Goal: Task Accomplishment & Management: Use online tool/utility

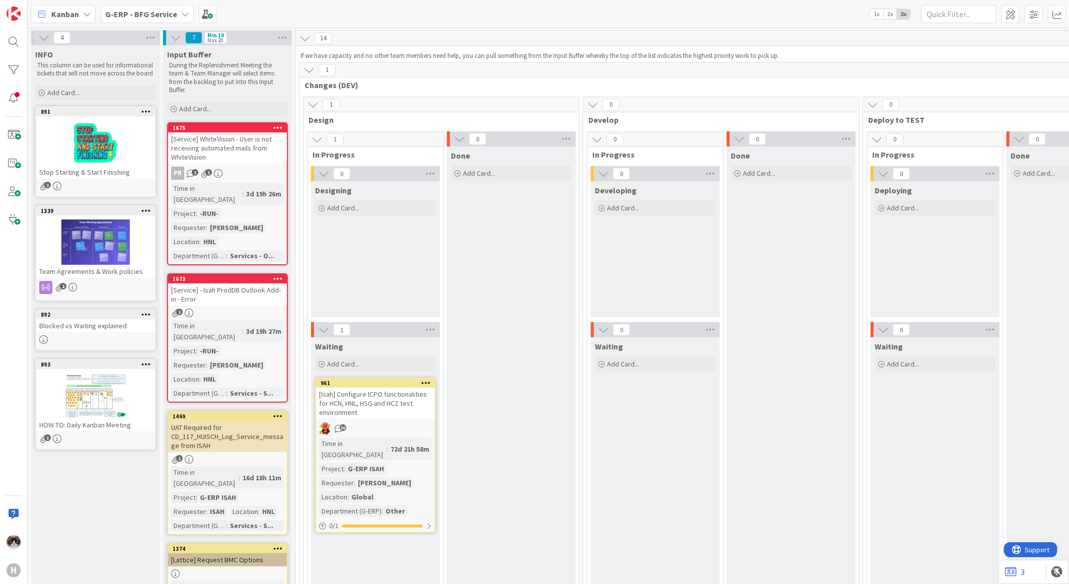
click at [160, 16] on b "G-ERP - BFG Service" at bounding box center [141, 14] width 72 height 10
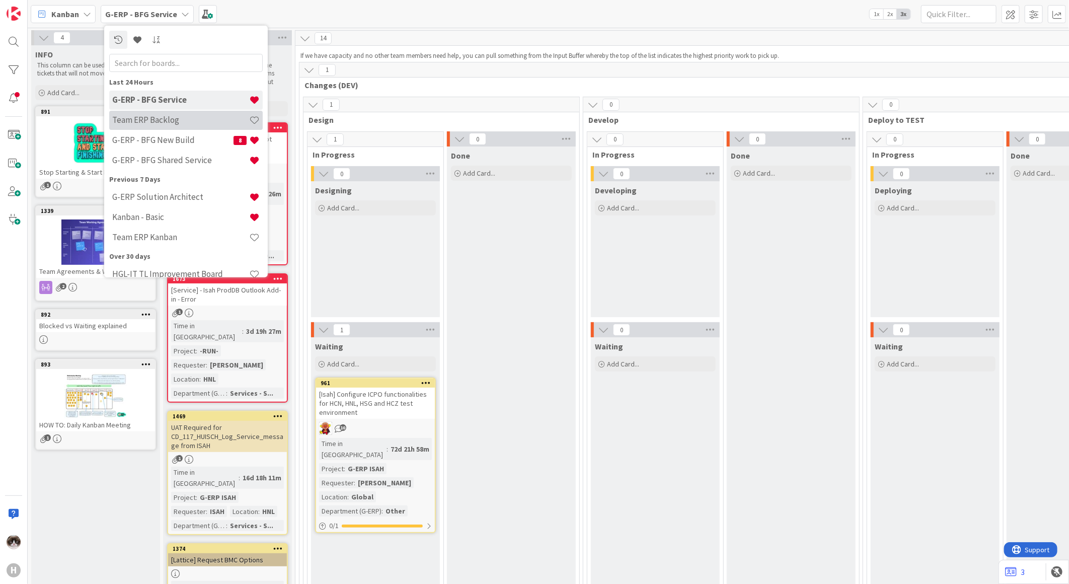
click at [187, 126] on div "Team ERP Backlog" at bounding box center [185, 119] width 153 height 19
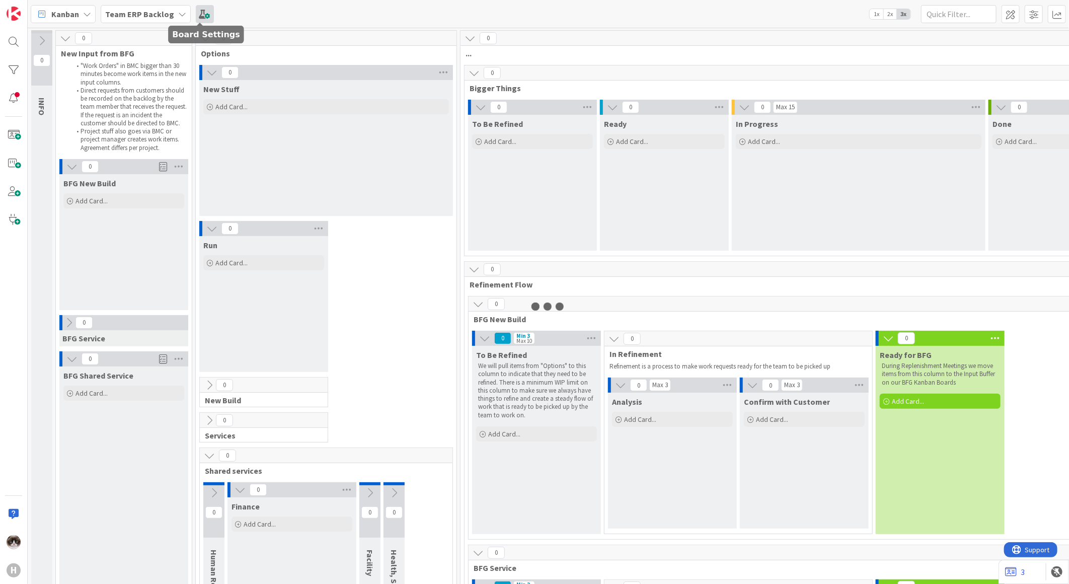
click at [199, 20] on span at bounding box center [205, 14] width 18 height 18
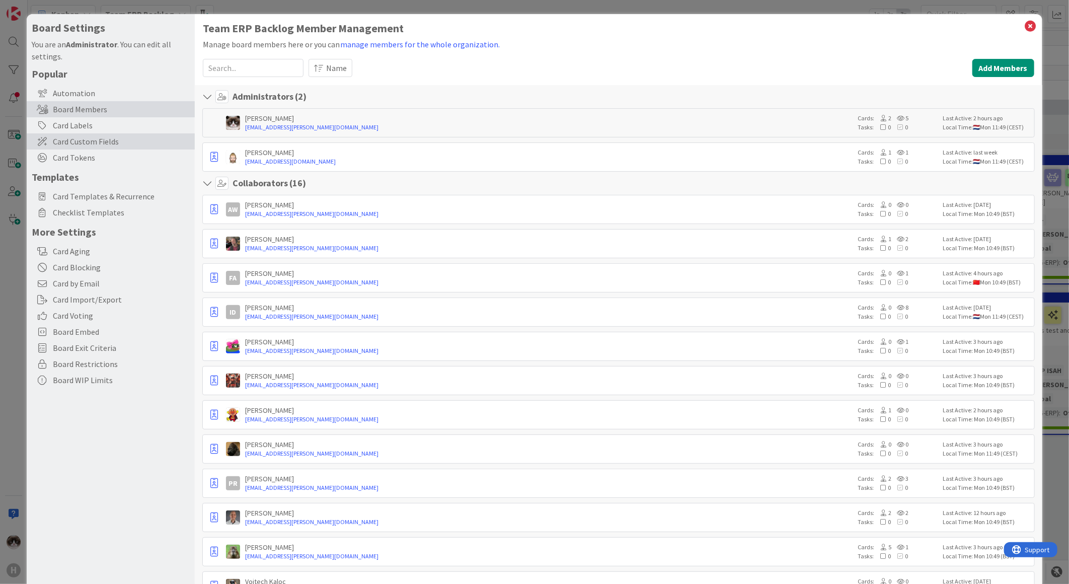
click at [128, 138] on span "Card Custom Fields" at bounding box center [121, 141] width 137 height 12
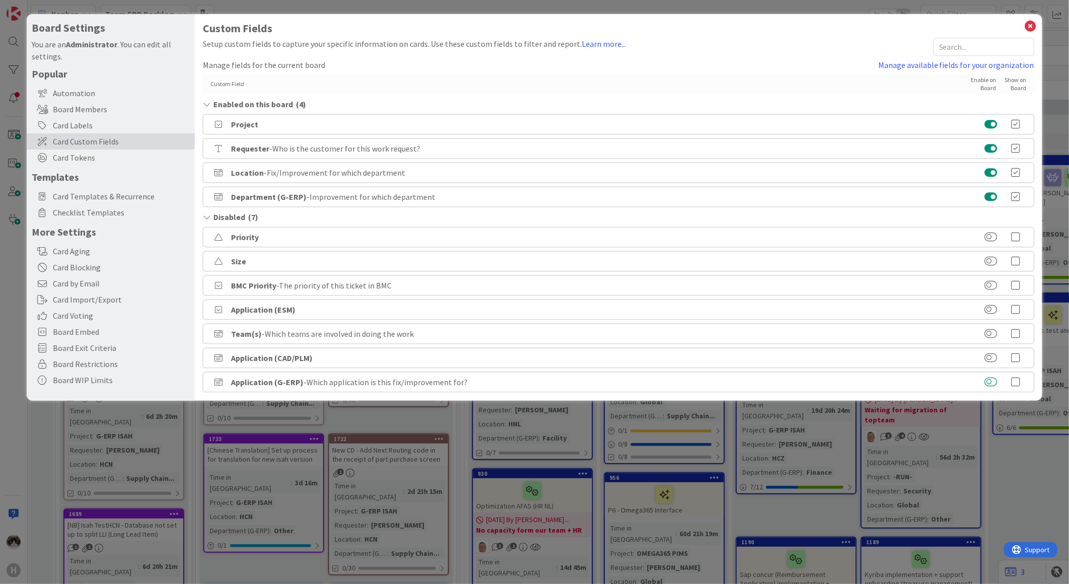
click at [993, 381] on button at bounding box center [990, 382] width 13 height 10
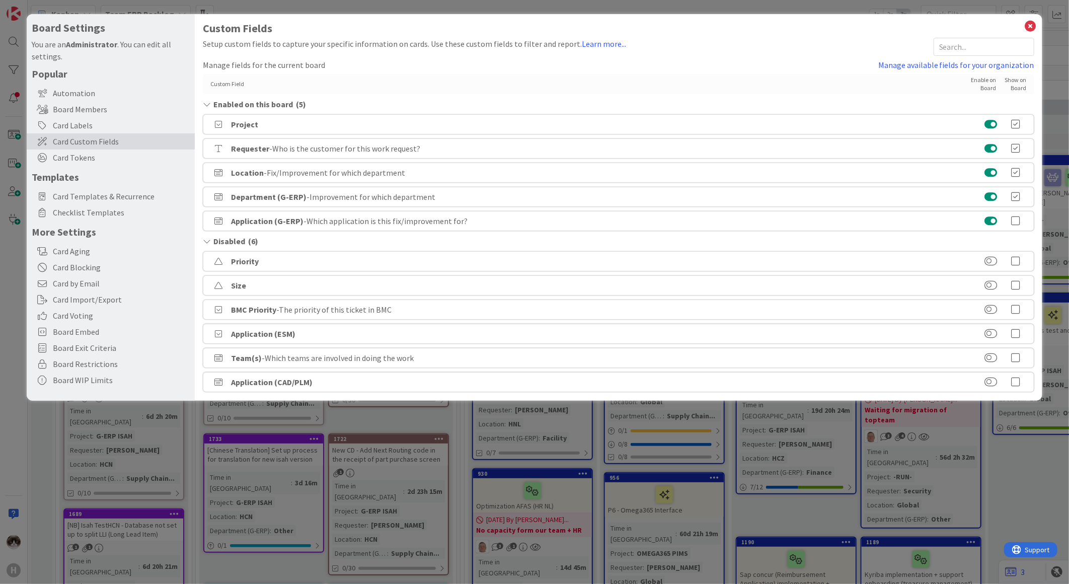
click at [1019, 225] on icon at bounding box center [1016, 221] width 20 height 10
click at [1029, 24] on icon at bounding box center [1030, 26] width 13 height 14
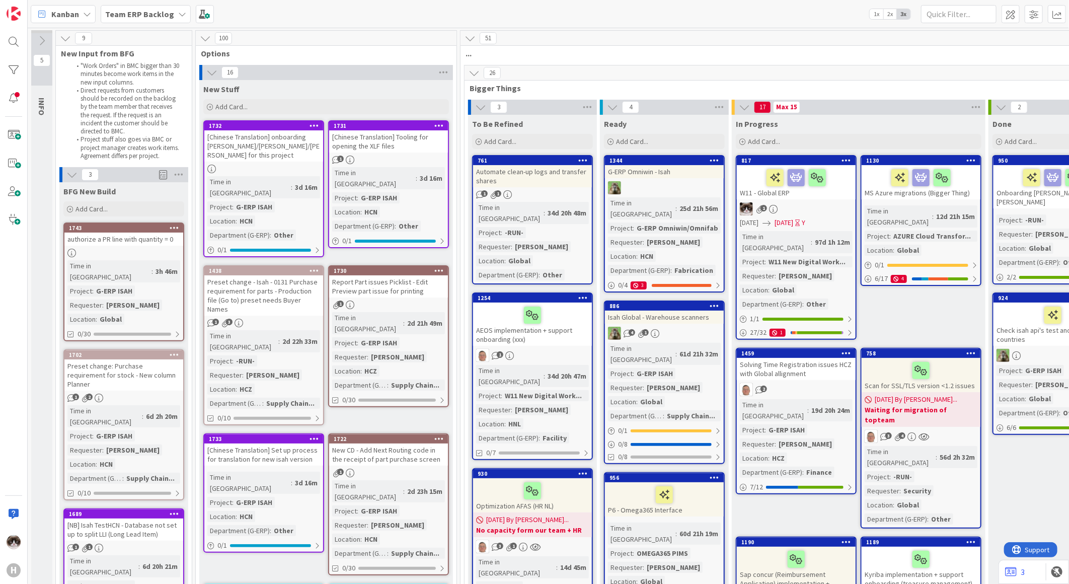
click at [140, 25] on div "Kanban Team ERP Backlog 1x 2x 3x" at bounding box center [548, 14] width 1041 height 28
click at [141, 19] on span "Team ERP Backlog" at bounding box center [139, 14] width 69 height 12
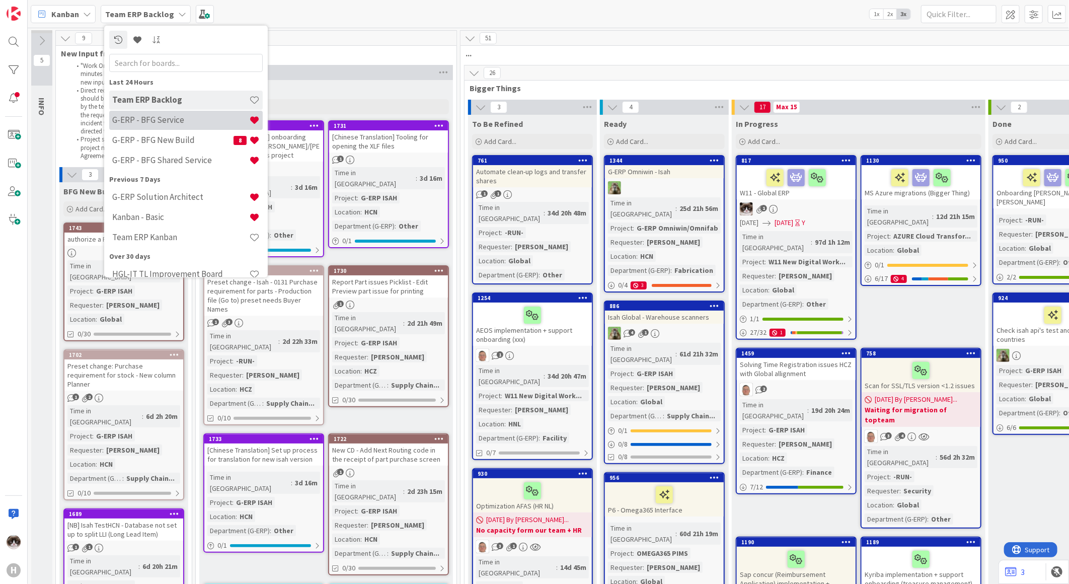
click at [183, 125] on div "G-ERP - BFG Service" at bounding box center [185, 119] width 153 height 19
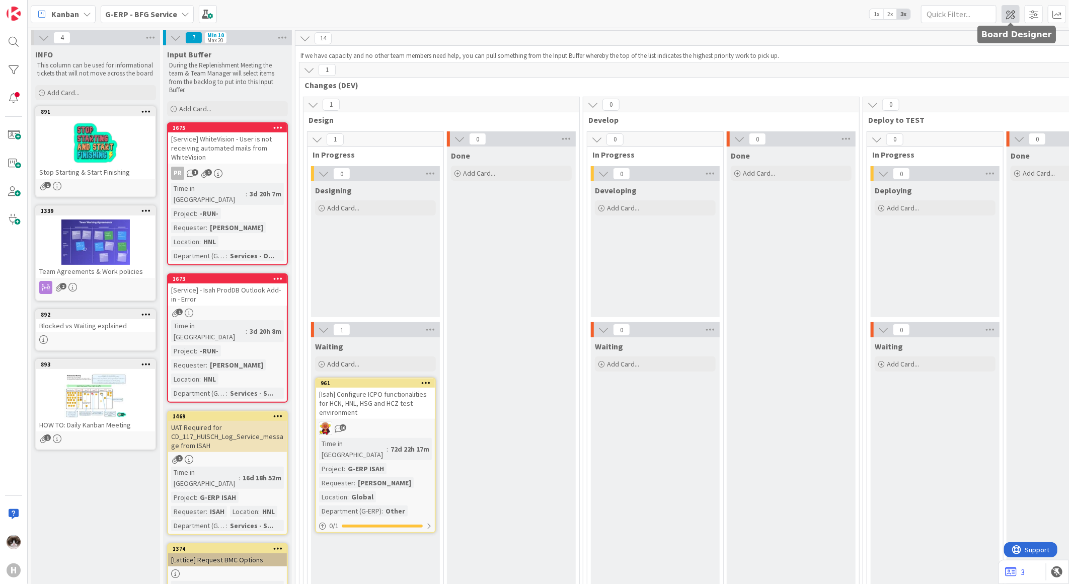
click at [1009, 17] on span at bounding box center [1011, 14] width 18 height 18
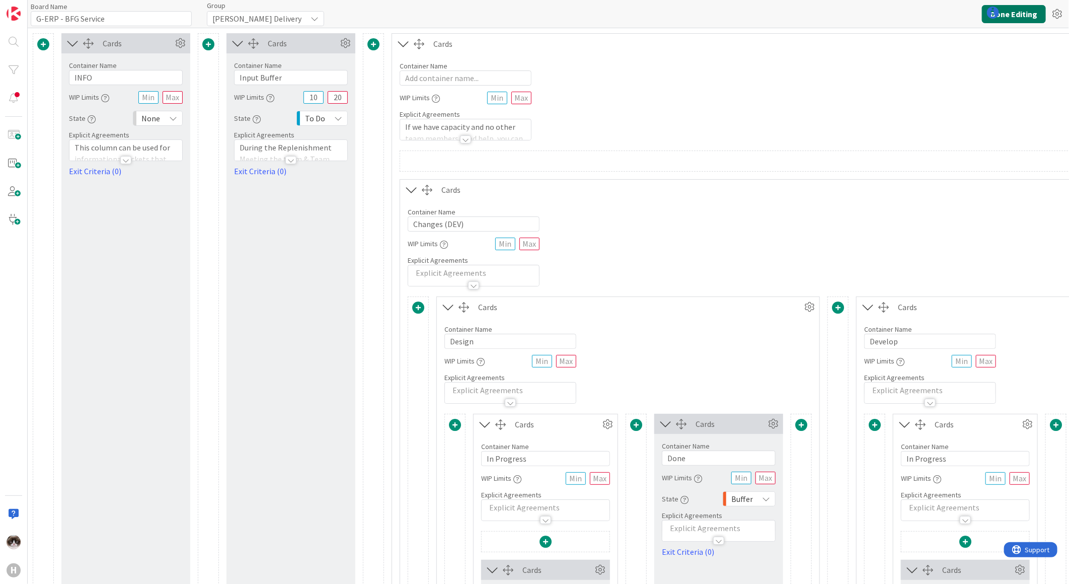
type input "G-ERP - BFG Service"
click at [1022, 15] on button "Done Editing" at bounding box center [1014, 14] width 64 height 18
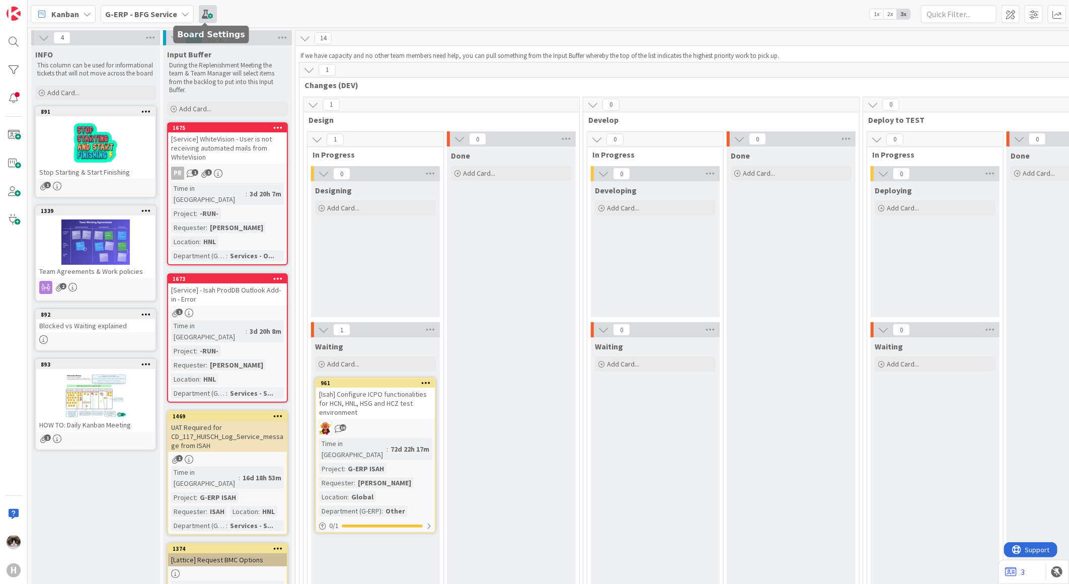
click at [205, 18] on span at bounding box center [208, 14] width 18 height 18
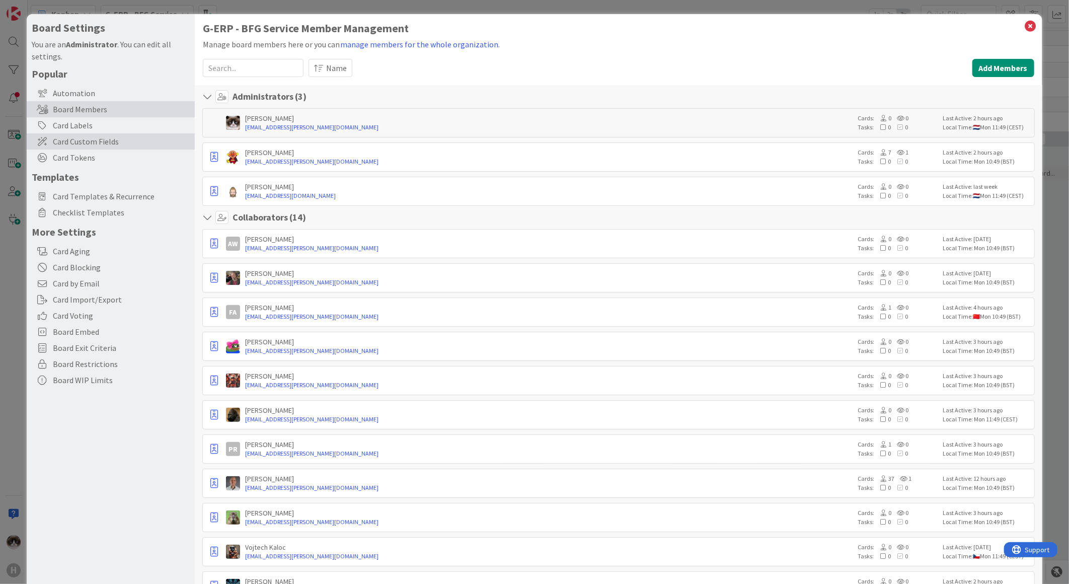
click at [106, 139] on span "Card Custom Fields" at bounding box center [121, 141] width 137 height 12
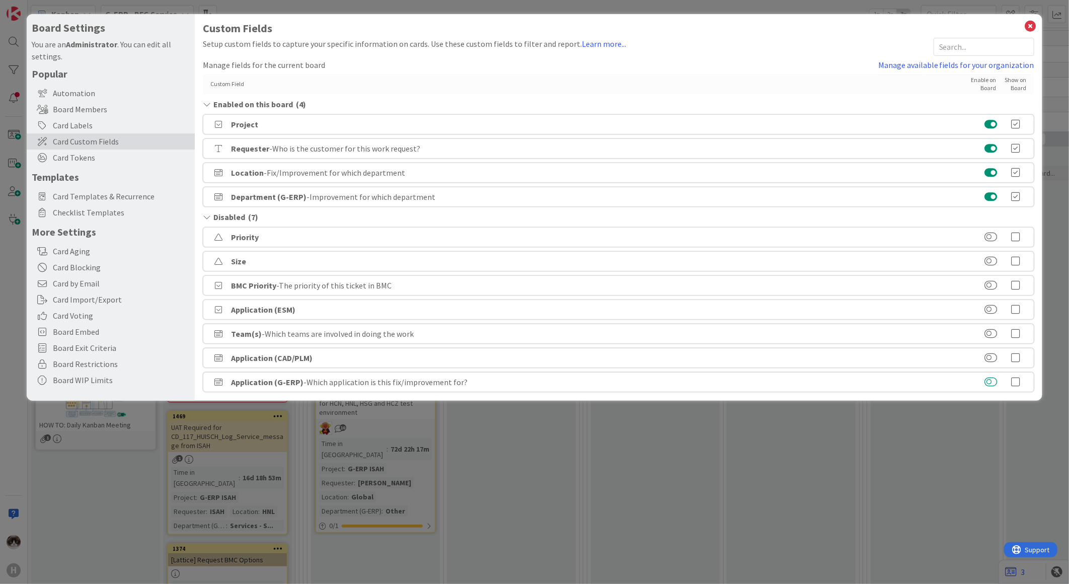
click at [994, 381] on button at bounding box center [990, 382] width 13 height 10
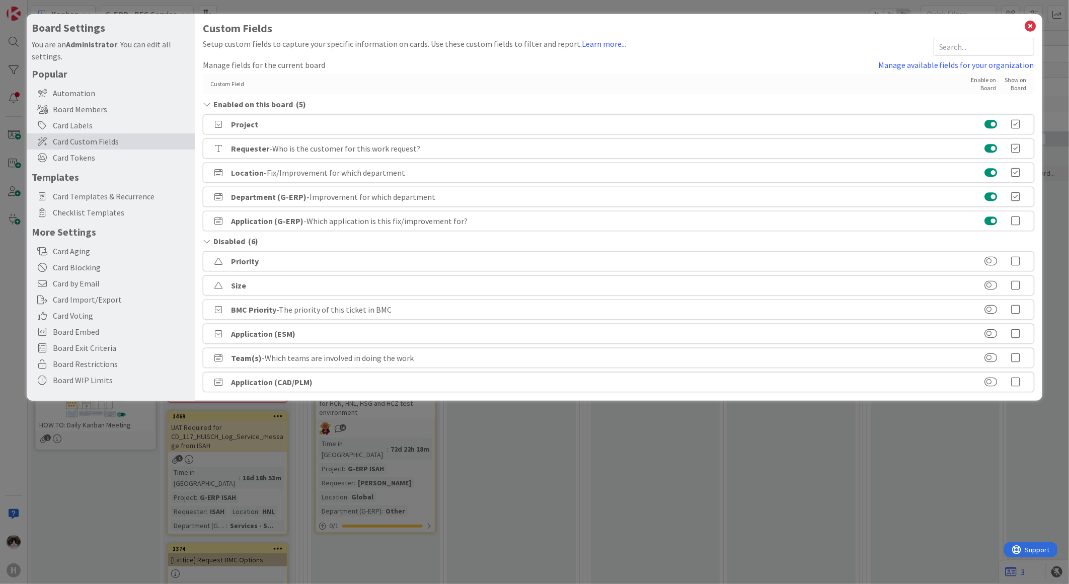
click at [1016, 221] on icon at bounding box center [1016, 221] width 20 height 10
click at [1030, 20] on icon at bounding box center [1030, 26] width 13 height 14
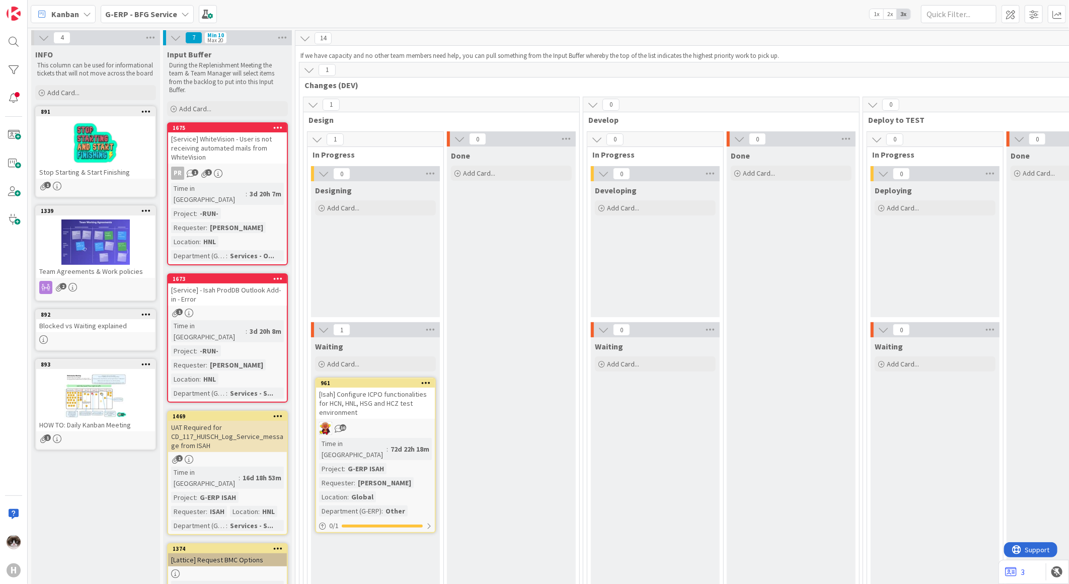
click at [164, 13] on b "G-ERP - BFG Service" at bounding box center [141, 14] width 72 height 10
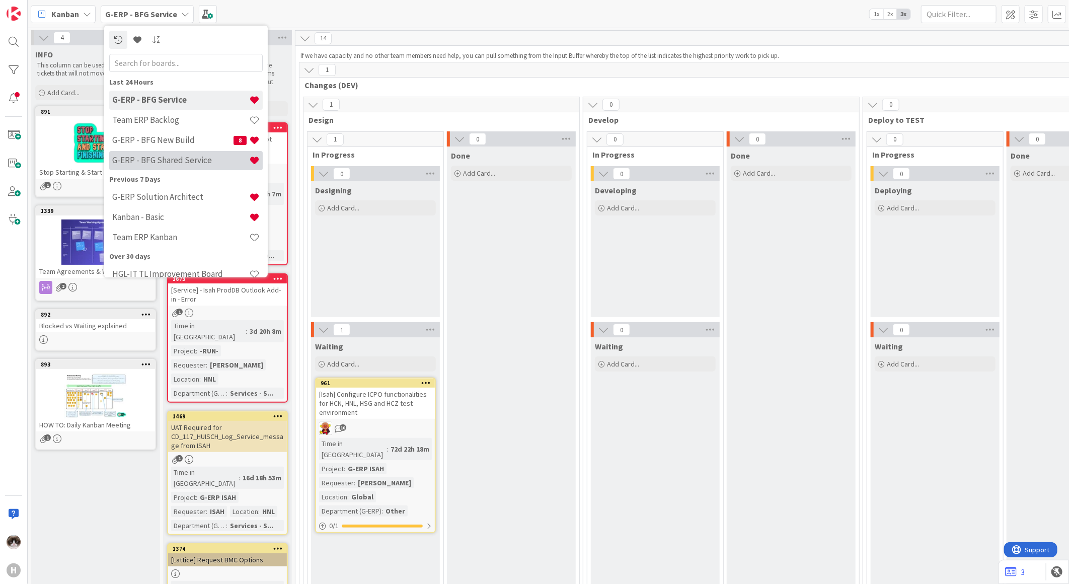
click at [188, 158] on h4 "G-ERP - BFG Shared Service" at bounding box center [180, 160] width 137 height 10
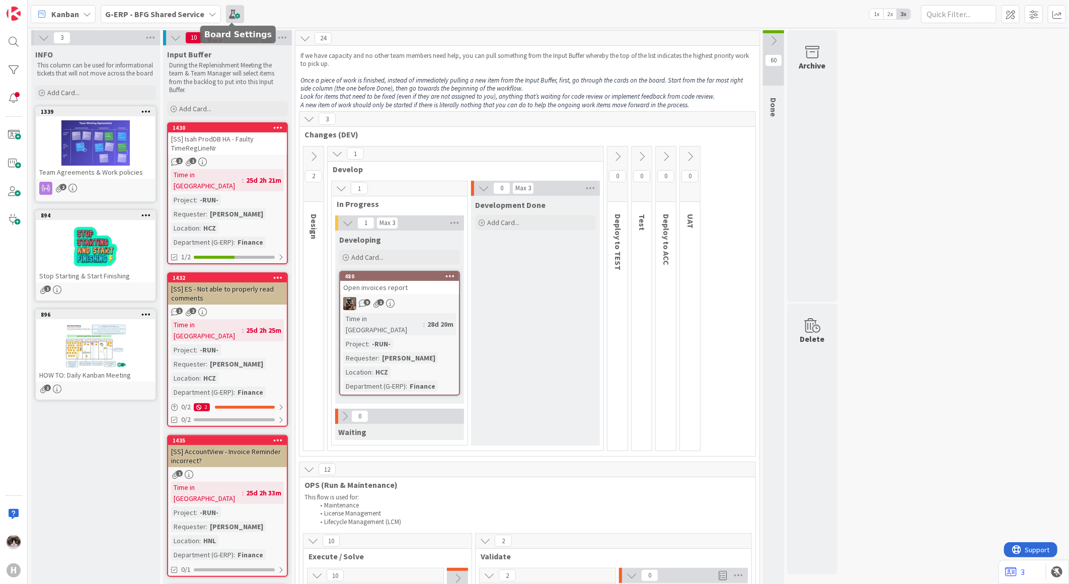
click at [228, 18] on span at bounding box center [235, 14] width 18 height 18
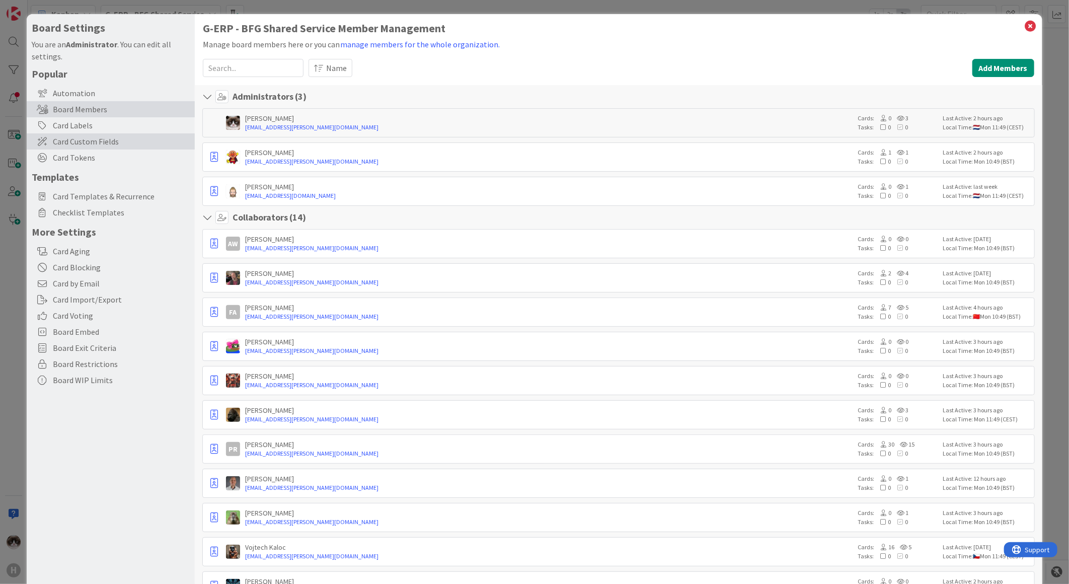
click at [79, 144] on span "Card Custom Fields" at bounding box center [121, 141] width 137 height 12
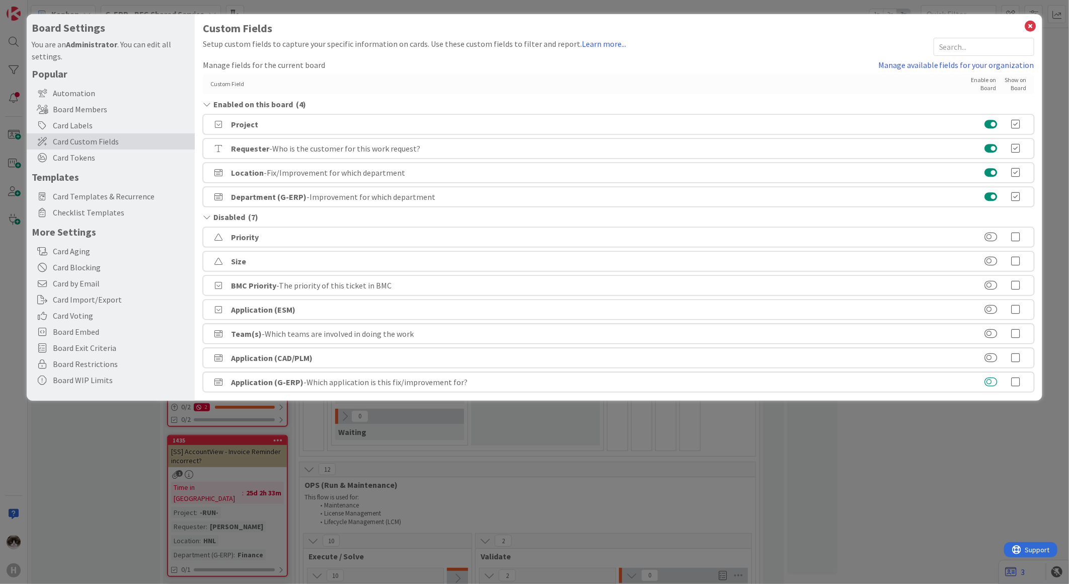
click at [989, 379] on button at bounding box center [990, 382] width 13 height 10
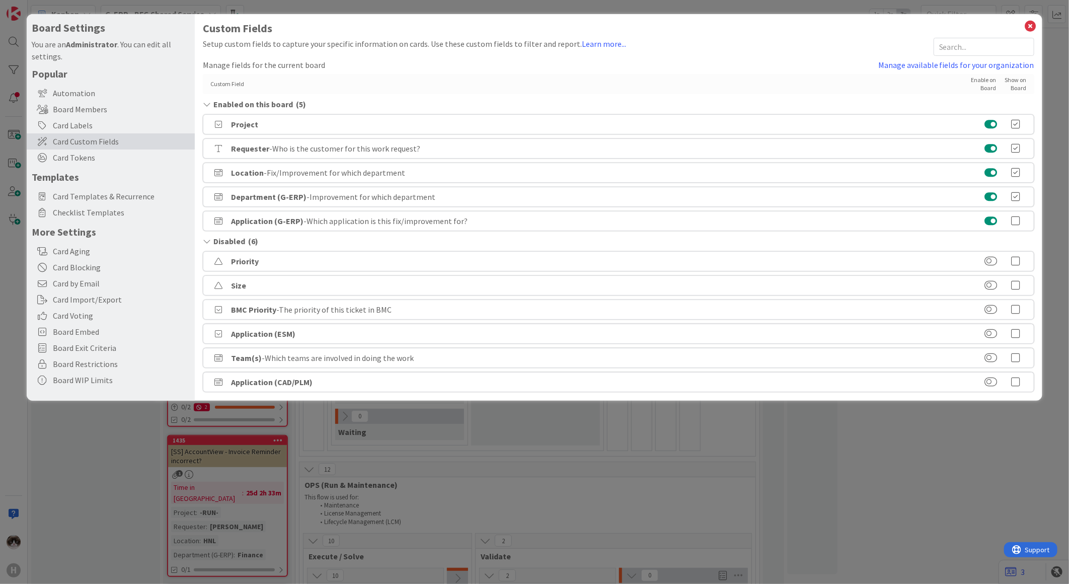
click at [1019, 220] on icon at bounding box center [1016, 221] width 20 height 10
click at [1029, 24] on icon at bounding box center [1030, 26] width 13 height 14
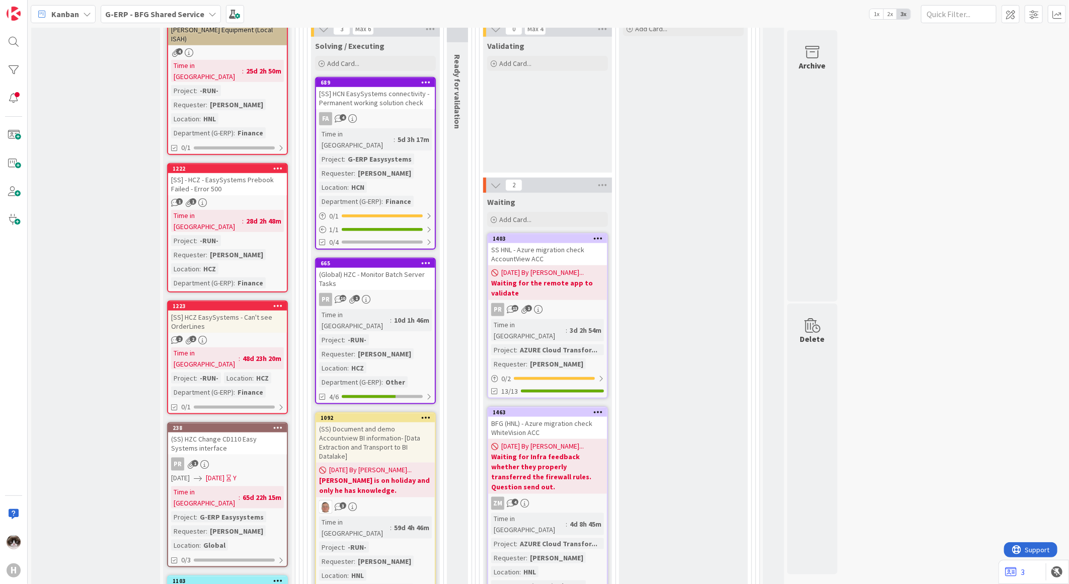
scroll to position [727, 0]
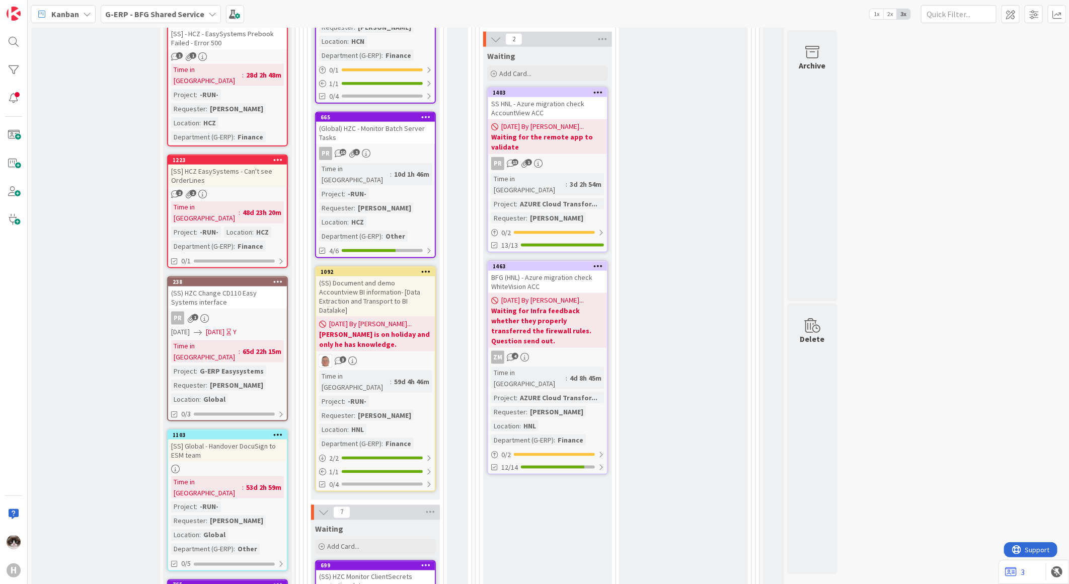
click at [567, 132] on b "Waiting for the remote app to validate" at bounding box center [547, 142] width 113 height 20
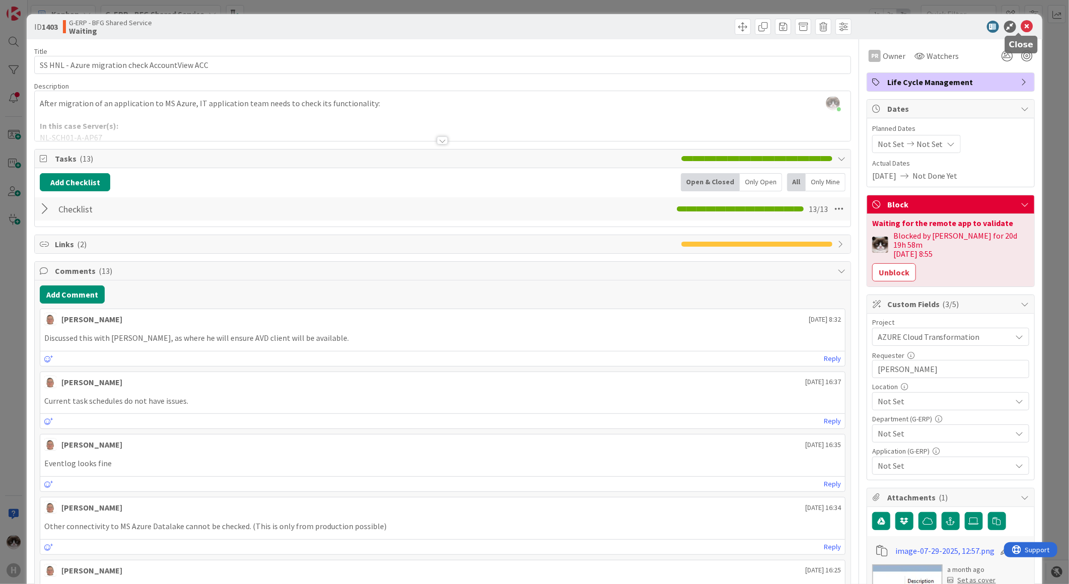
click at [1021, 21] on icon at bounding box center [1027, 27] width 12 height 12
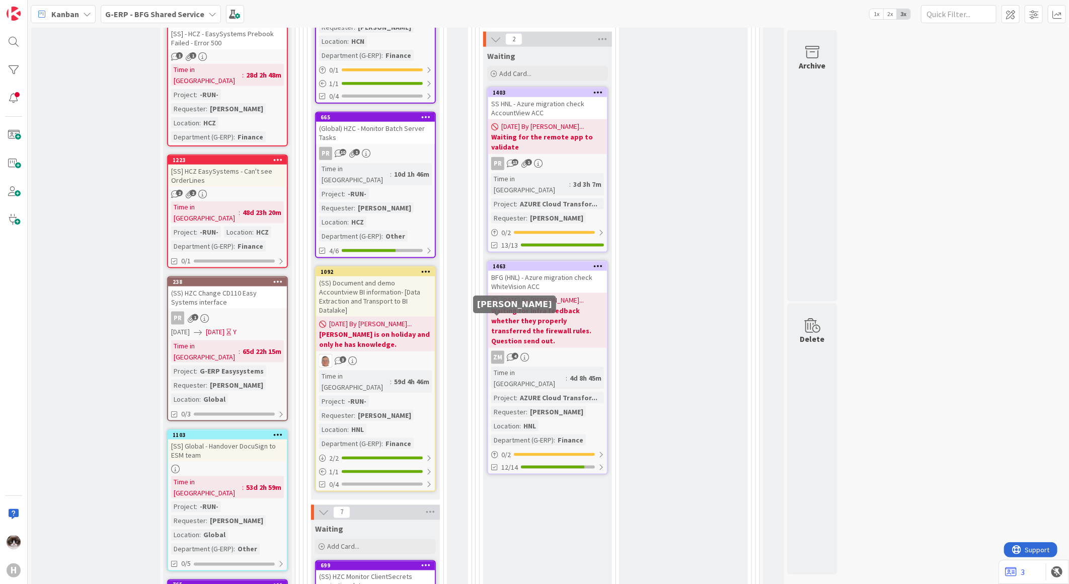
click at [525, 314] on link "1463 BFG (HNL) - Azure migration check WhiteVision ACC [DATE] By [PERSON_NAME].…" at bounding box center [547, 368] width 121 height 214
